Goal: Complete application form: Complete application form

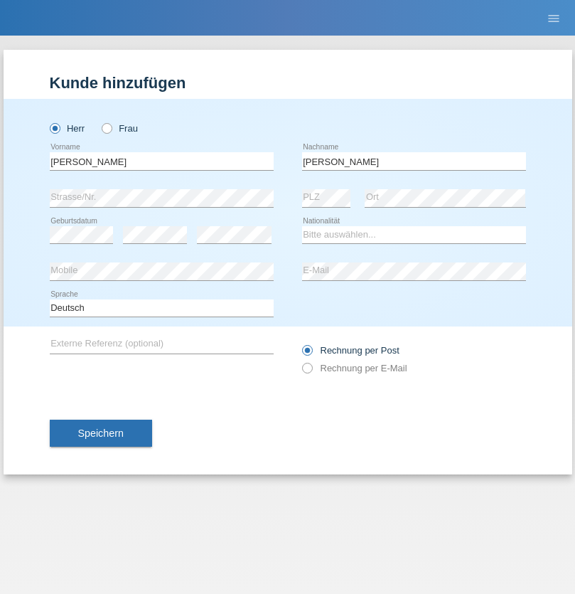
type input "Nozolini Cabral"
select select "PT"
select select "C"
select select "29"
select select "04"
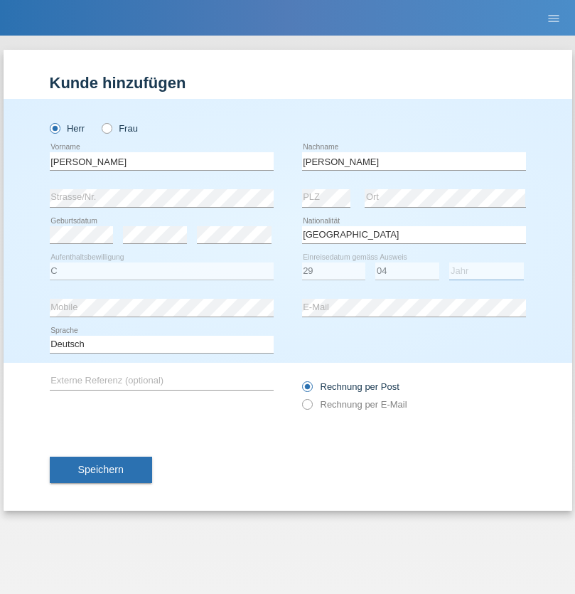
select select "2021"
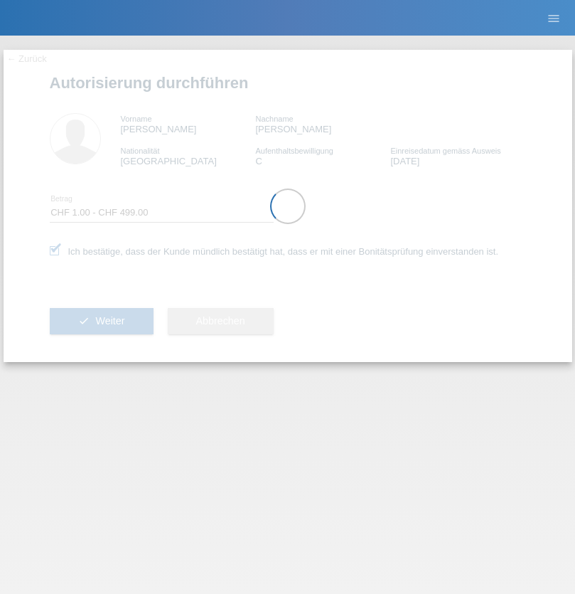
select select "1"
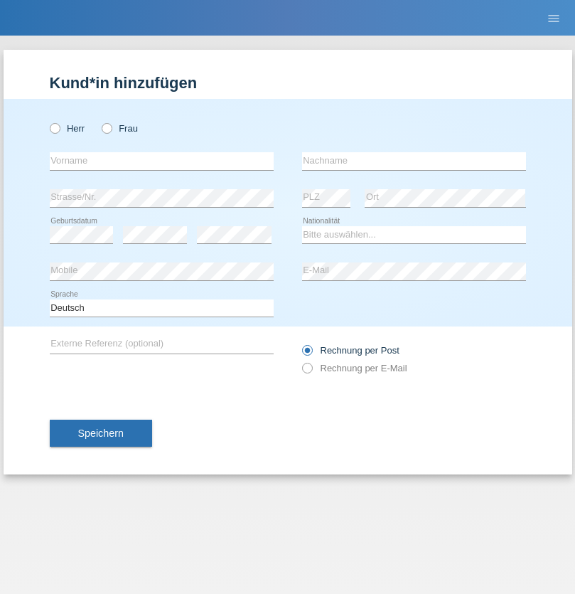
radio input "true"
click at [161, 161] on input "text" at bounding box center [162, 161] width 224 height 18
type input "Jasminka"
click at [414, 161] on input "text" at bounding box center [414, 161] width 224 height 18
type input "Muric"
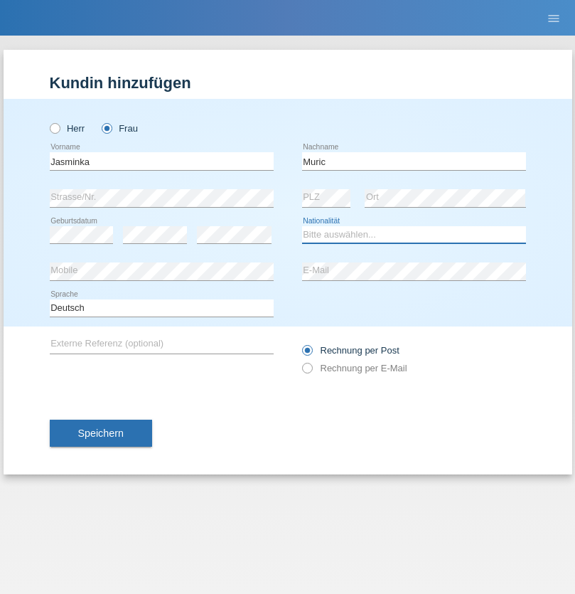
select select "CH"
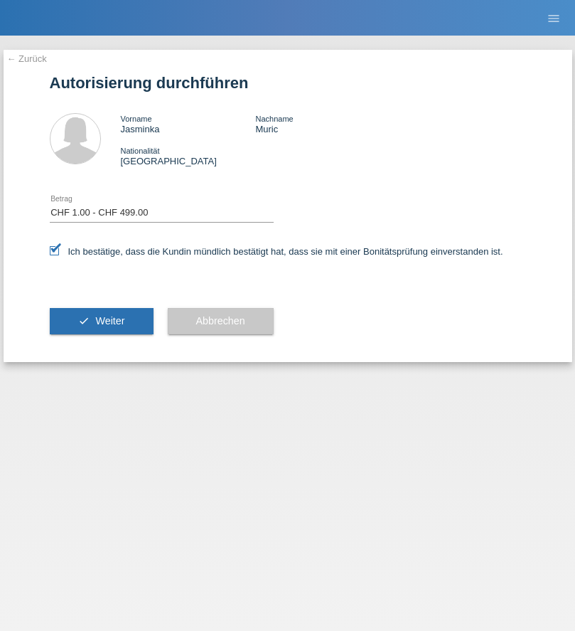
select select "1"
click at [101, 321] on span "Weiter" at bounding box center [109, 320] width 29 height 11
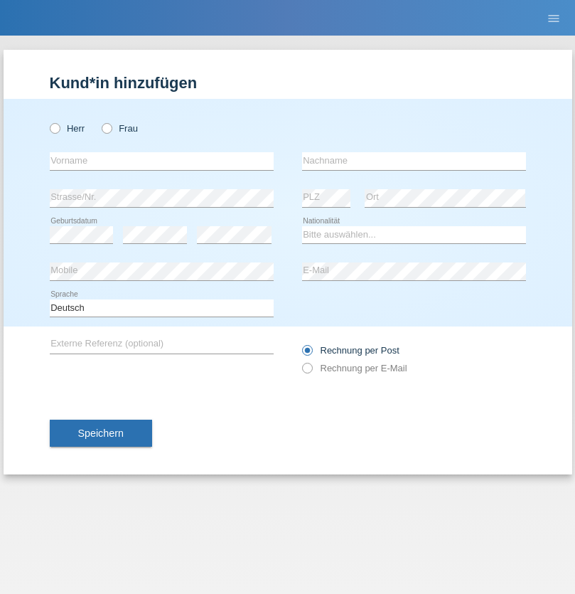
radio input "true"
click at [161, 161] on input "text" at bounding box center [162, 161] width 224 height 18
type input "Deda"
click at [414, 161] on input "text" at bounding box center [414, 161] width 224 height 18
type input "Shpetim"
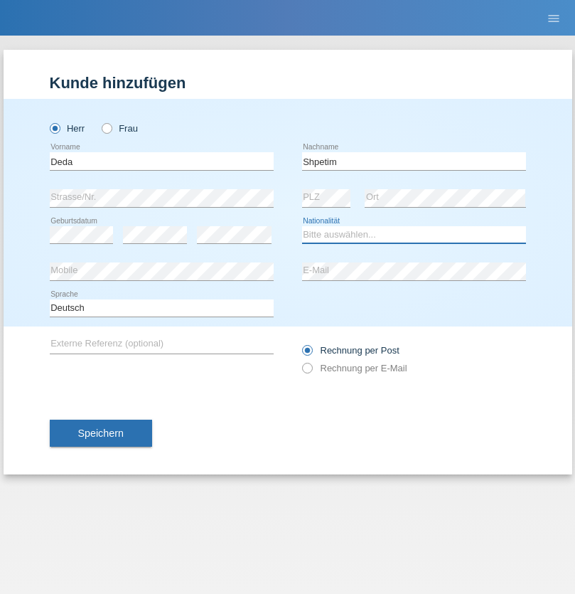
select select "XK"
select select "C"
select select "16"
select select "02"
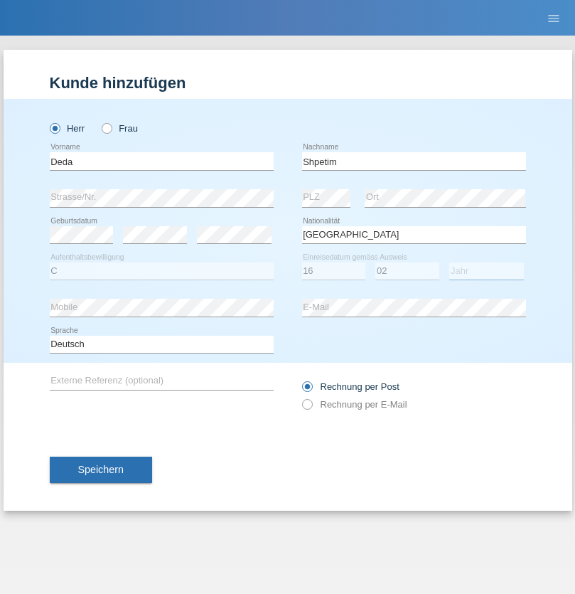
select select "2014"
